Goal: Information Seeking & Learning: Understand process/instructions

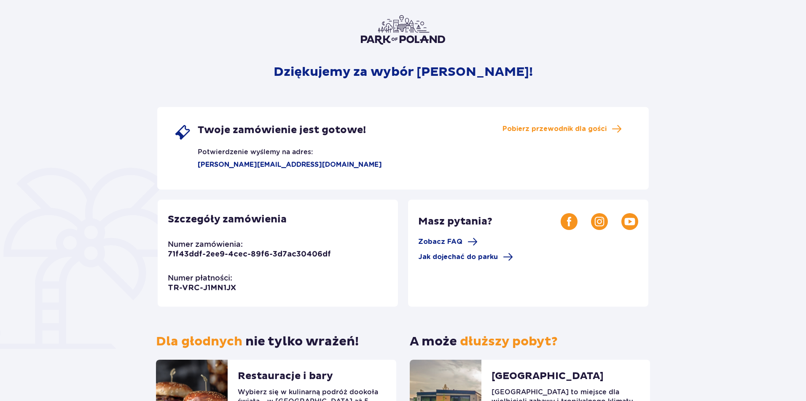
scroll to position [54, 0]
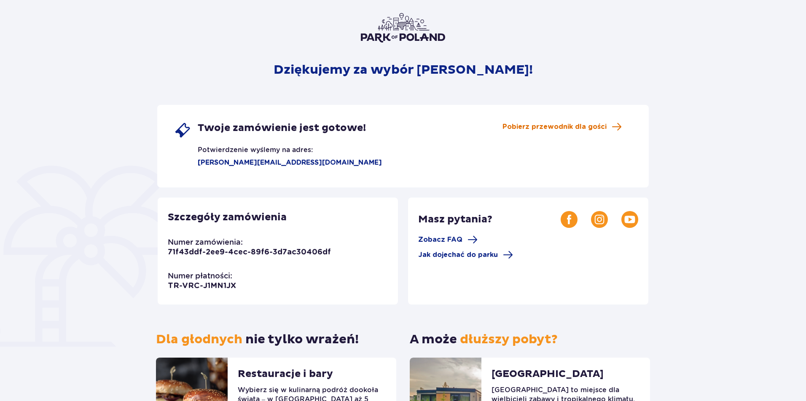
click at [603, 129] on span "Pobierz przewodnik dla gości" at bounding box center [555, 126] width 104 height 9
click at [464, 239] on span "Zobacz FAQ" at bounding box center [447, 240] width 59 height 10
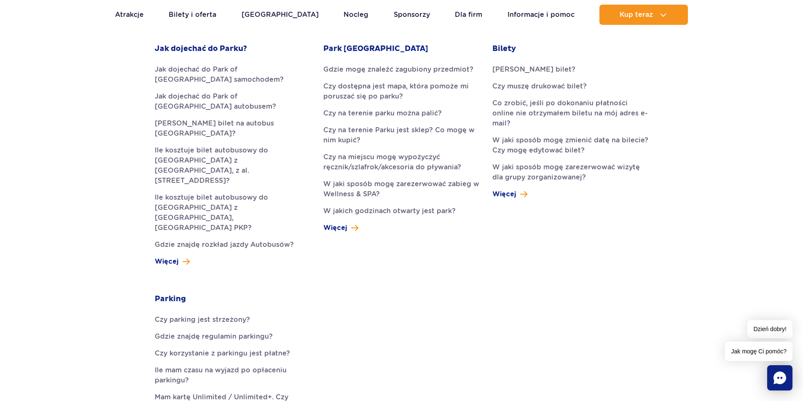
scroll to position [242, 0]
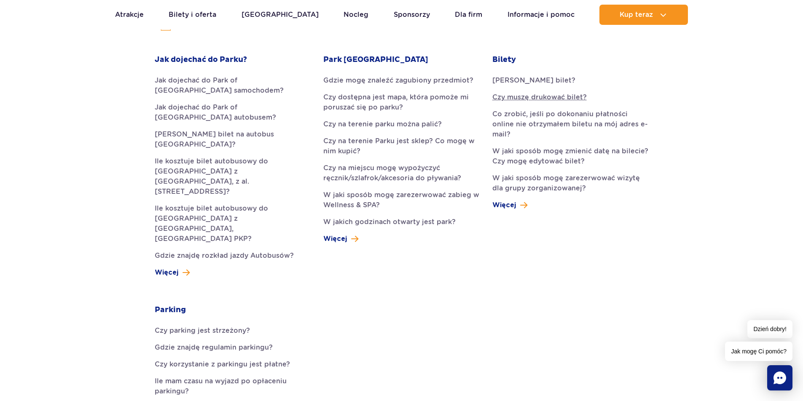
click at [577, 97] on link "Czy muszę drukować bilet?" at bounding box center [570, 97] width 156 height 10
click at [249, 82] on link "Jak dojechać do Park of [GEOGRAPHIC_DATA] samochodem?" at bounding box center [233, 85] width 156 height 20
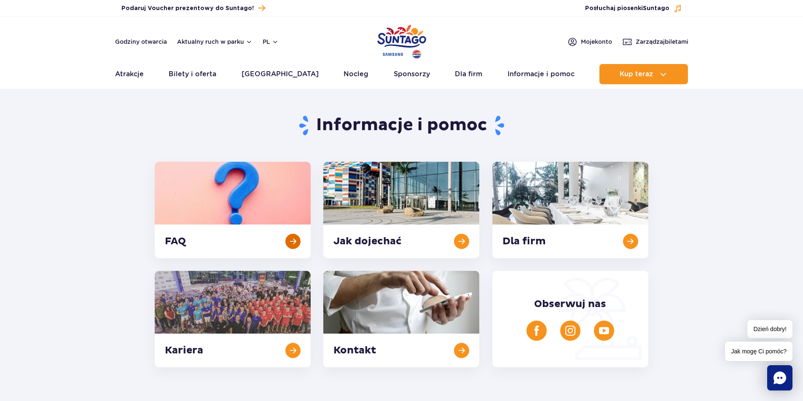
click at [277, 198] on link at bounding box center [233, 210] width 156 height 97
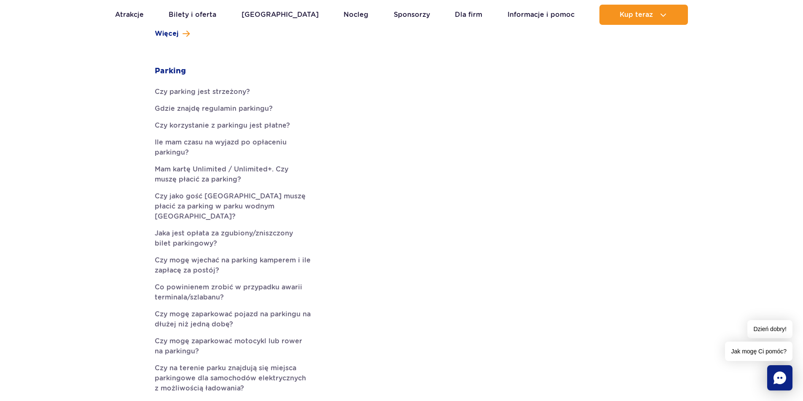
scroll to position [485, 0]
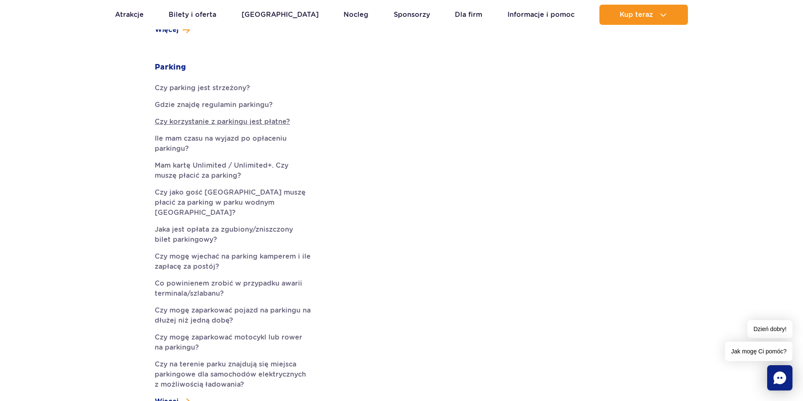
click at [276, 117] on link "Czy korzystanie z parkingu jest płatne?" at bounding box center [233, 122] width 156 height 10
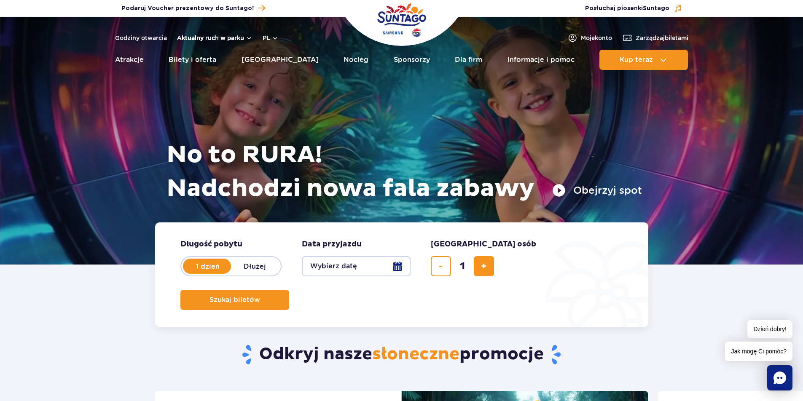
click at [231, 39] on button "Aktualny ruch w parku" at bounding box center [214, 38] width 75 height 7
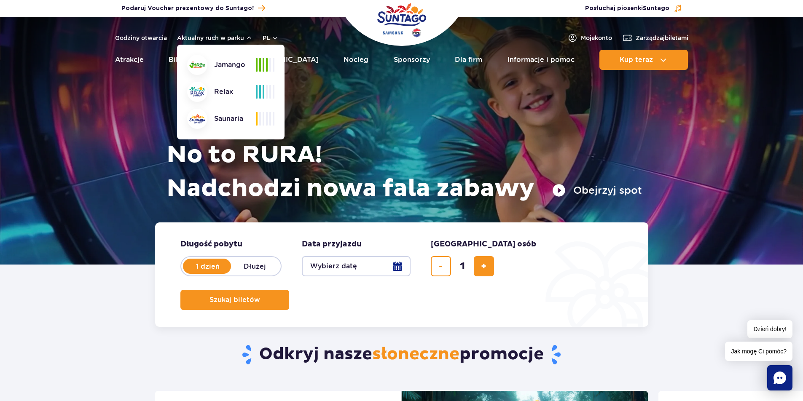
click at [194, 91] on img at bounding box center [197, 92] width 16 height 10
drag, startPoint x: 199, startPoint y: 125, endPoint x: 203, endPoint y: 106, distance: 19.4
click at [199, 125] on div at bounding box center [197, 119] width 20 height 20
drag, startPoint x: 204, startPoint y: 61, endPoint x: 207, endPoint y: 78, distance: 16.7
click at [204, 62] on img at bounding box center [197, 65] width 16 height 7
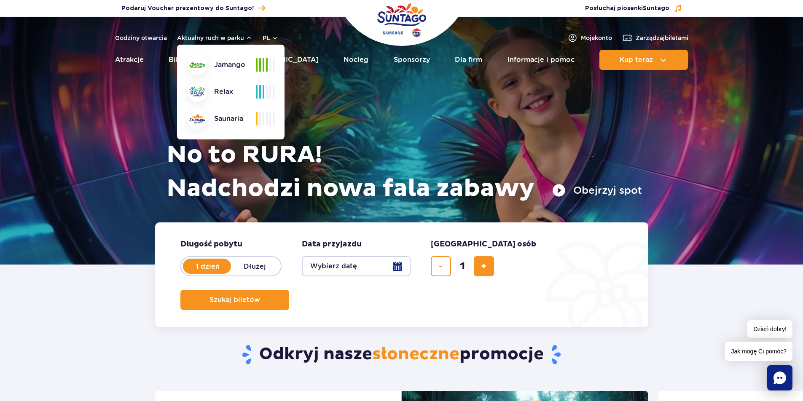
click at [165, 328] on div "Odkryj nasze słoneczne promocje" at bounding box center [401, 342] width 506 height 98
